Goal: Navigation & Orientation: Understand site structure

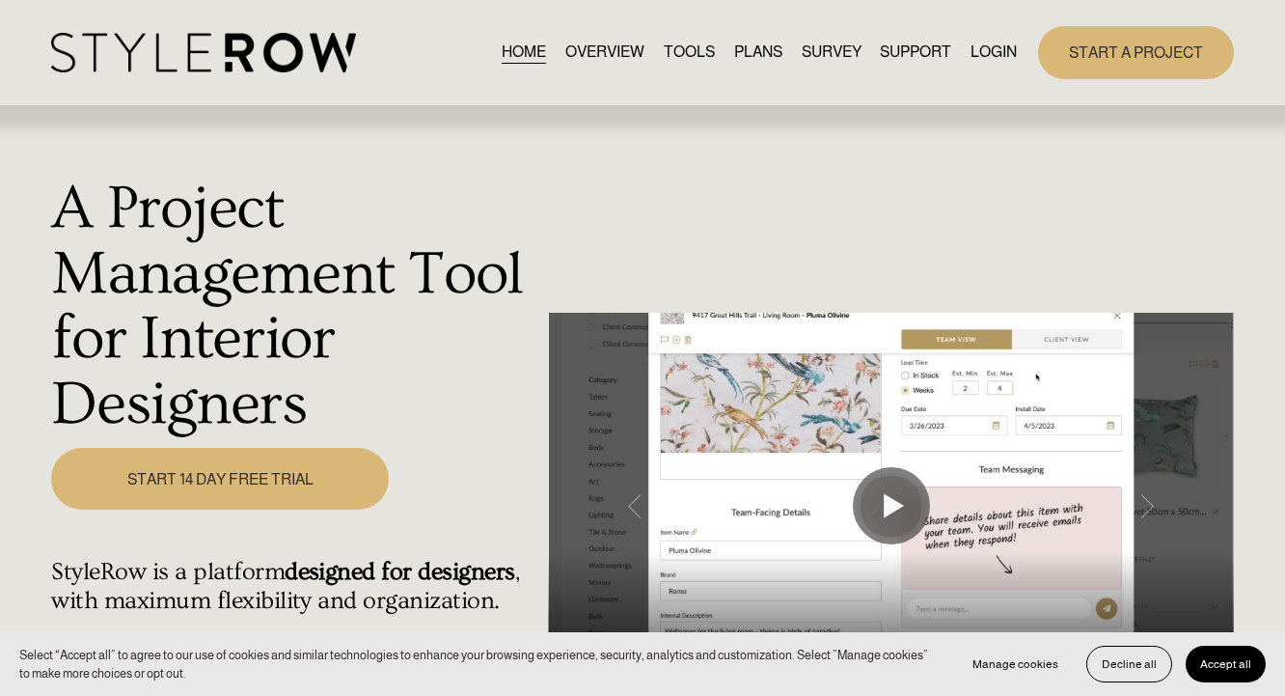
click at [572, 51] on link "OVERVIEW" at bounding box center [605, 53] width 79 height 26
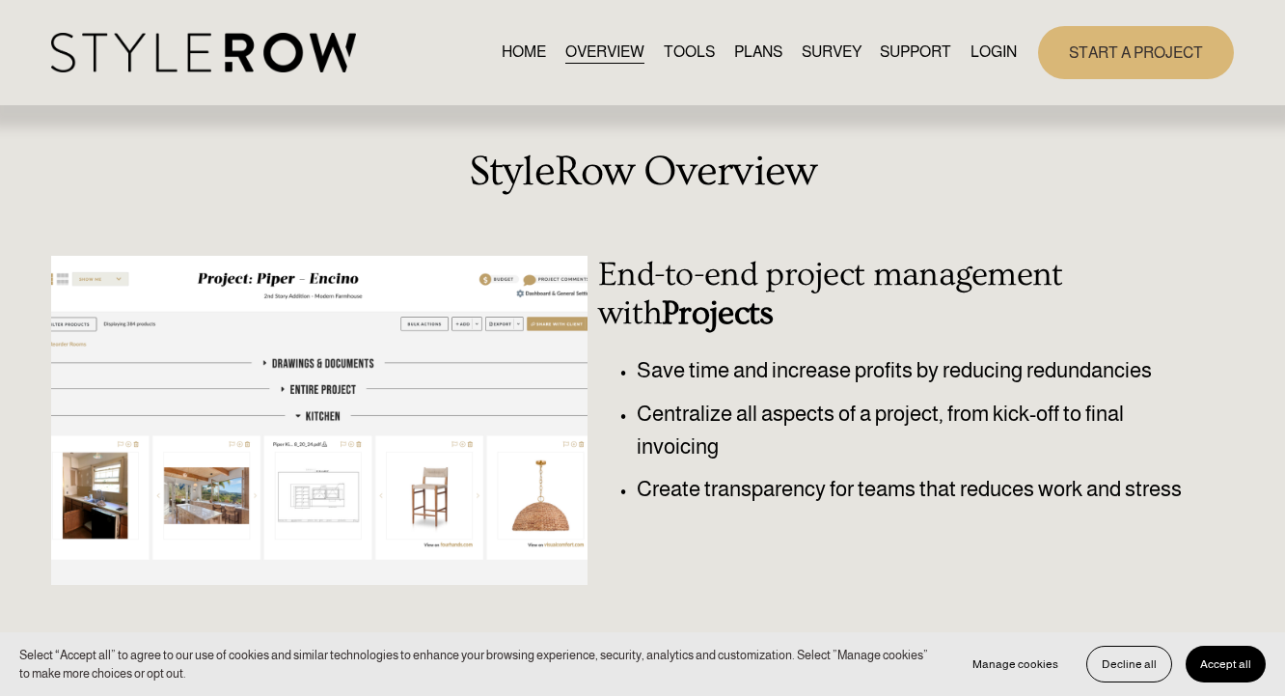
click at [677, 52] on link "TOOLS" at bounding box center [689, 53] width 51 height 26
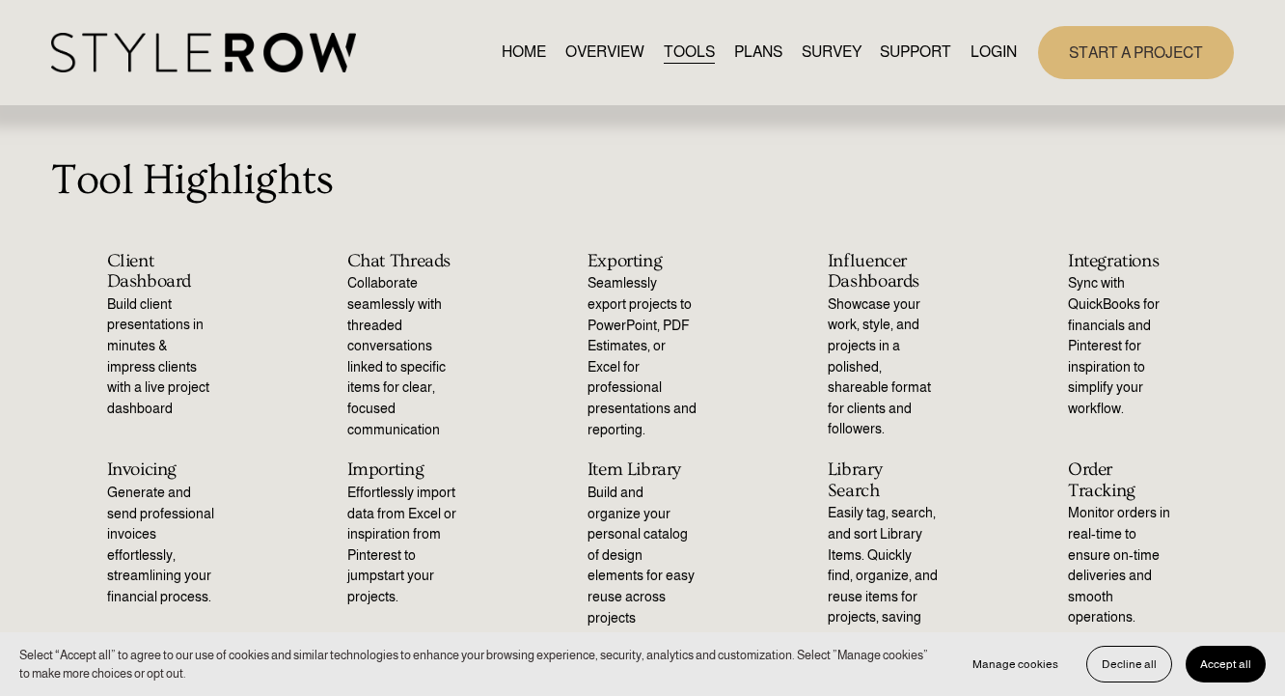
click at [751, 54] on link "PLANS" at bounding box center [758, 53] width 48 height 26
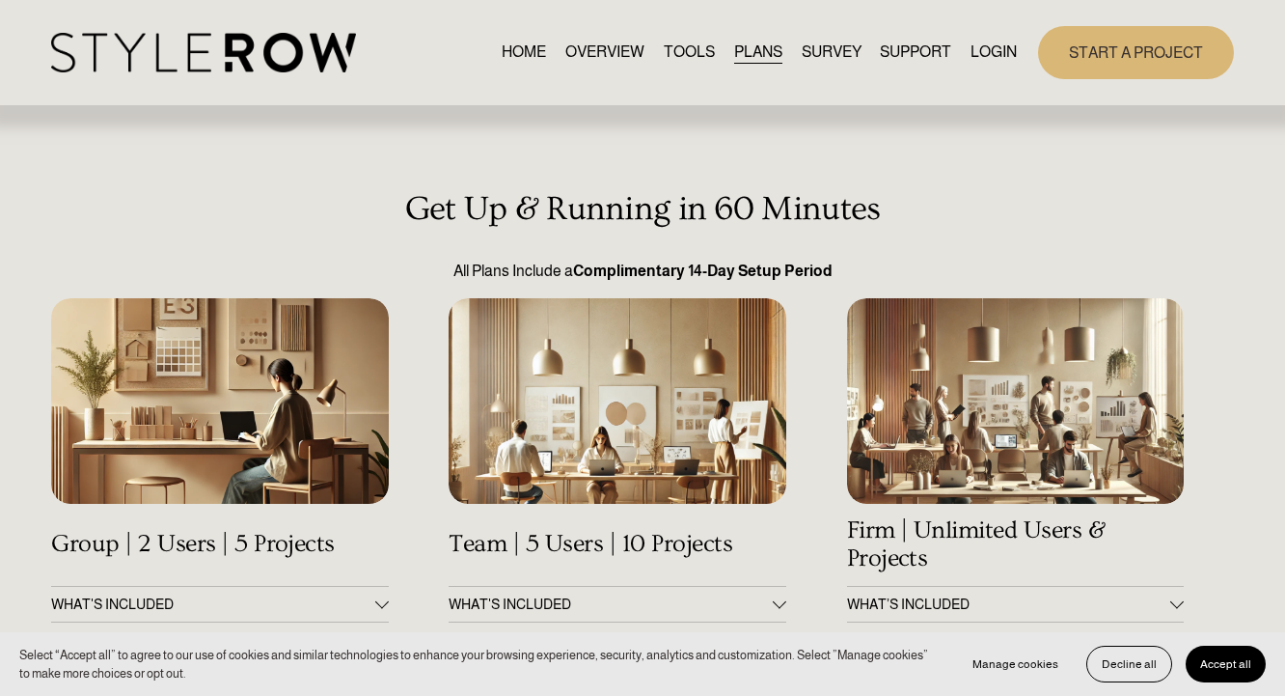
click at [824, 47] on link "SURVEY" at bounding box center [832, 53] width 60 height 26
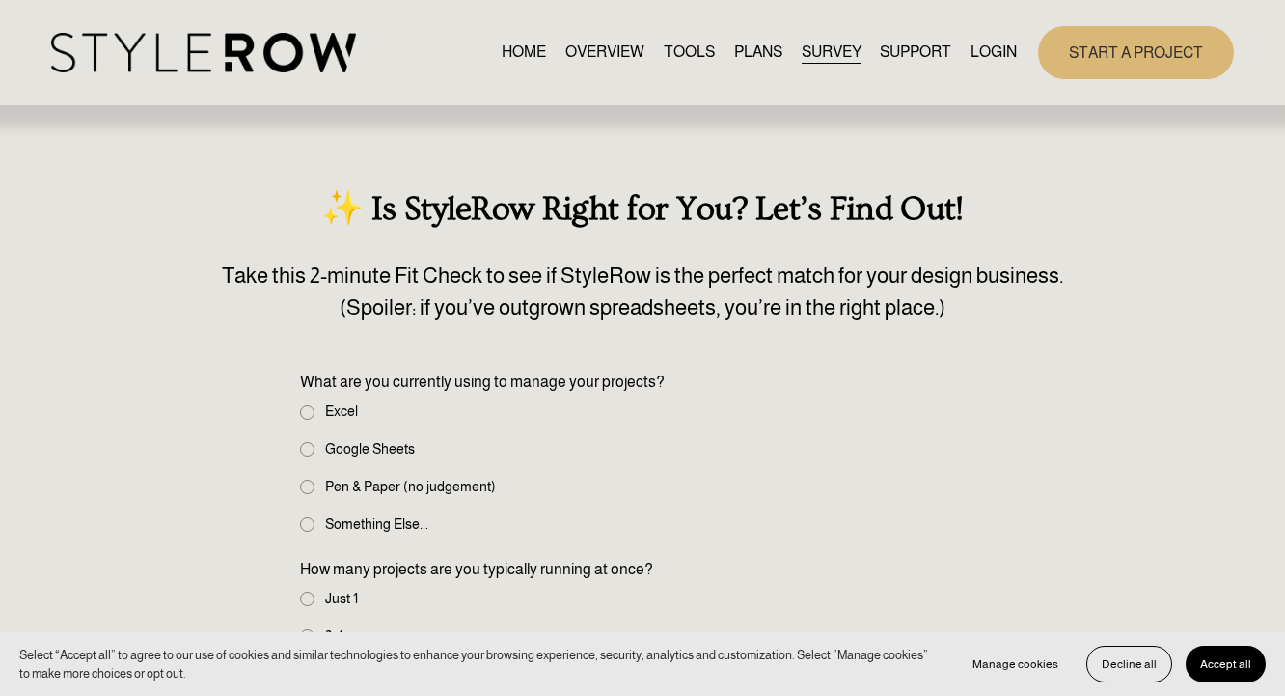
click at [900, 51] on span "SUPPORT" at bounding box center [915, 52] width 71 height 23
click at [506, 45] on link "HOME" at bounding box center [524, 53] width 44 height 26
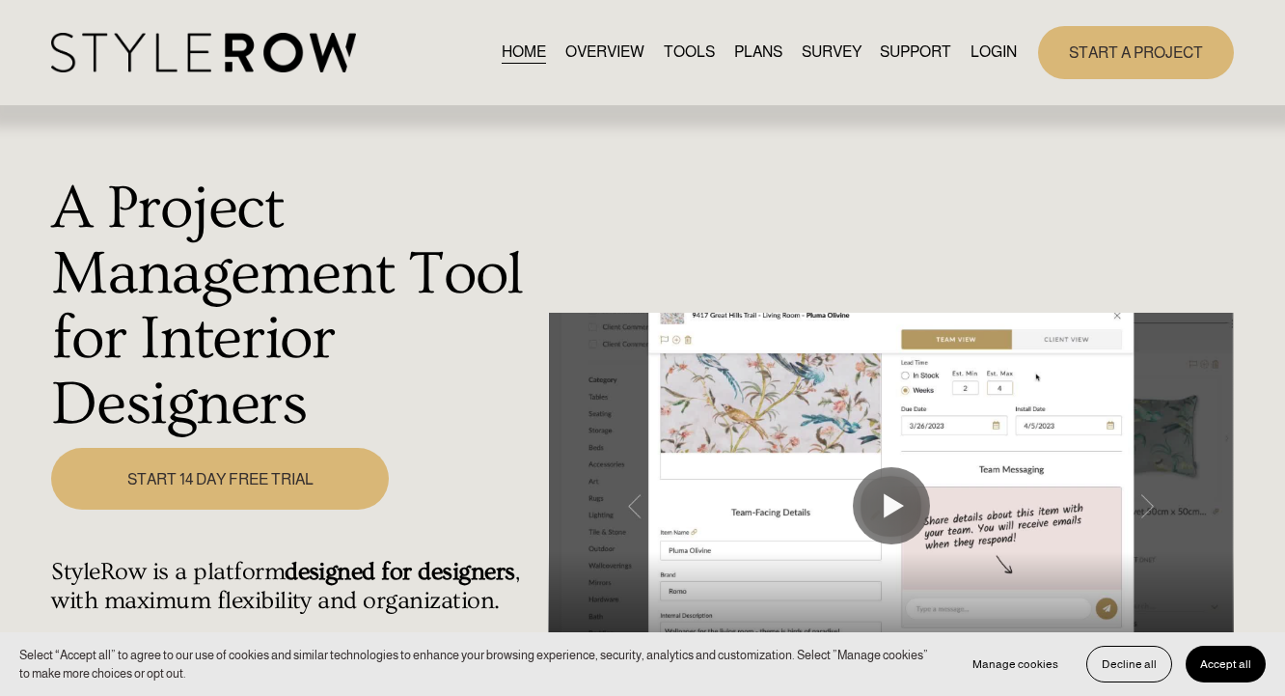
click at [575, 48] on link "OVERVIEW" at bounding box center [605, 53] width 79 height 26
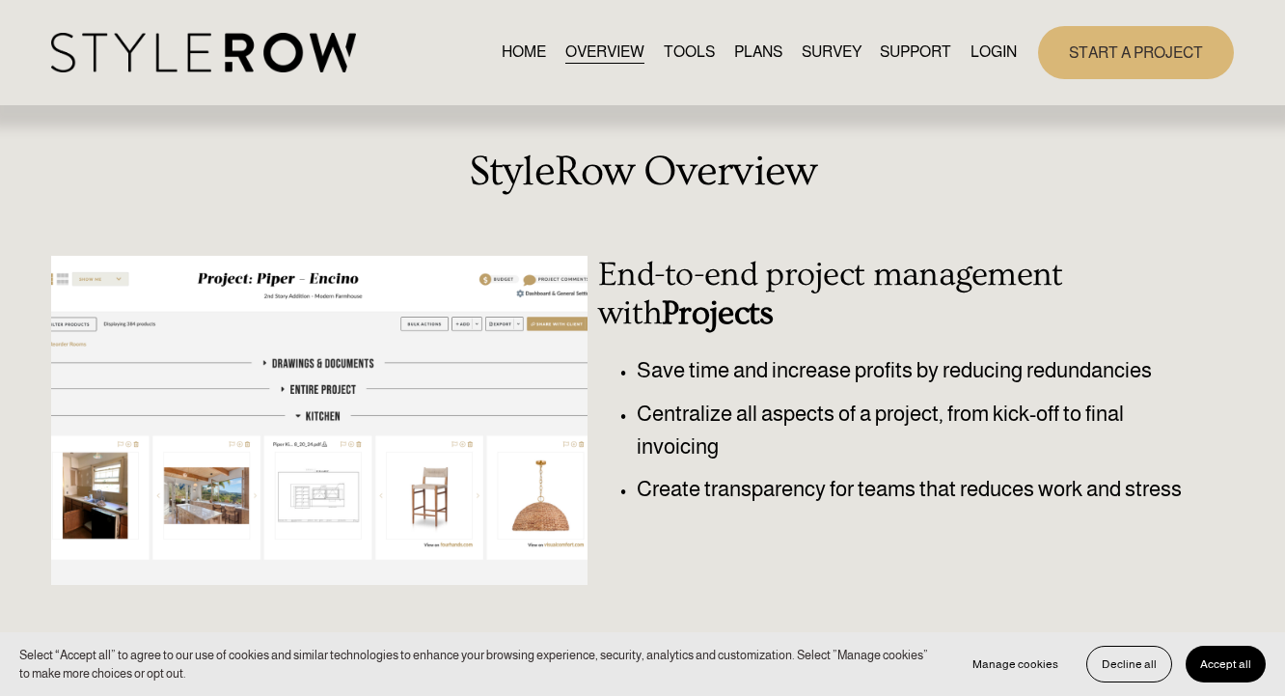
click at [180, 69] on img at bounding box center [203, 53] width 304 height 40
